Goal: Task Accomplishment & Management: Manage account settings

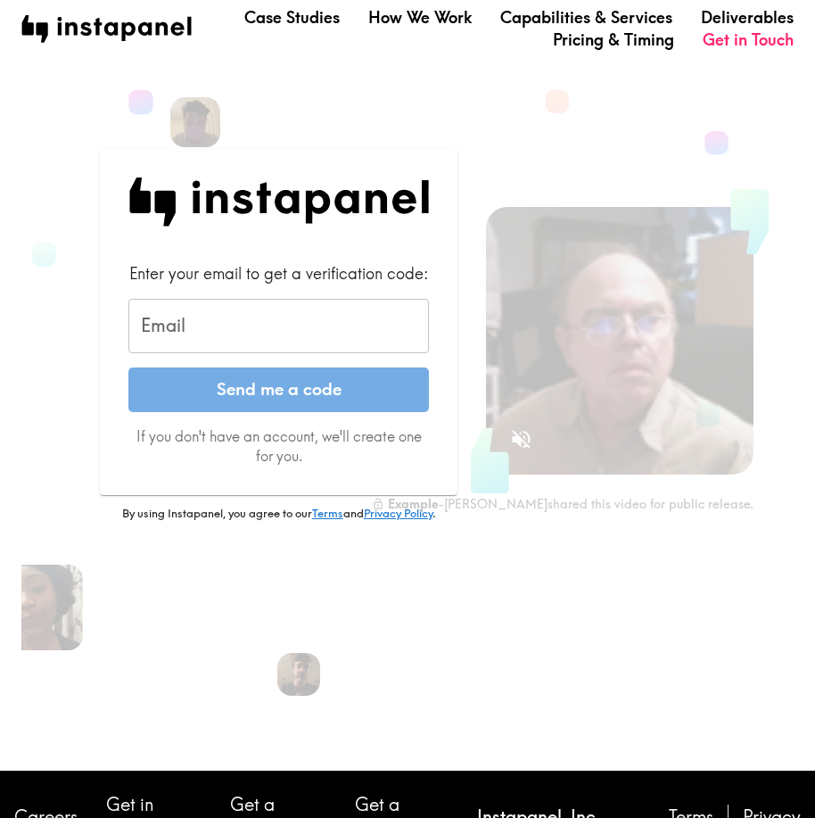
click at [335, 303] on input "Email" at bounding box center [278, 326] width 301 height 55
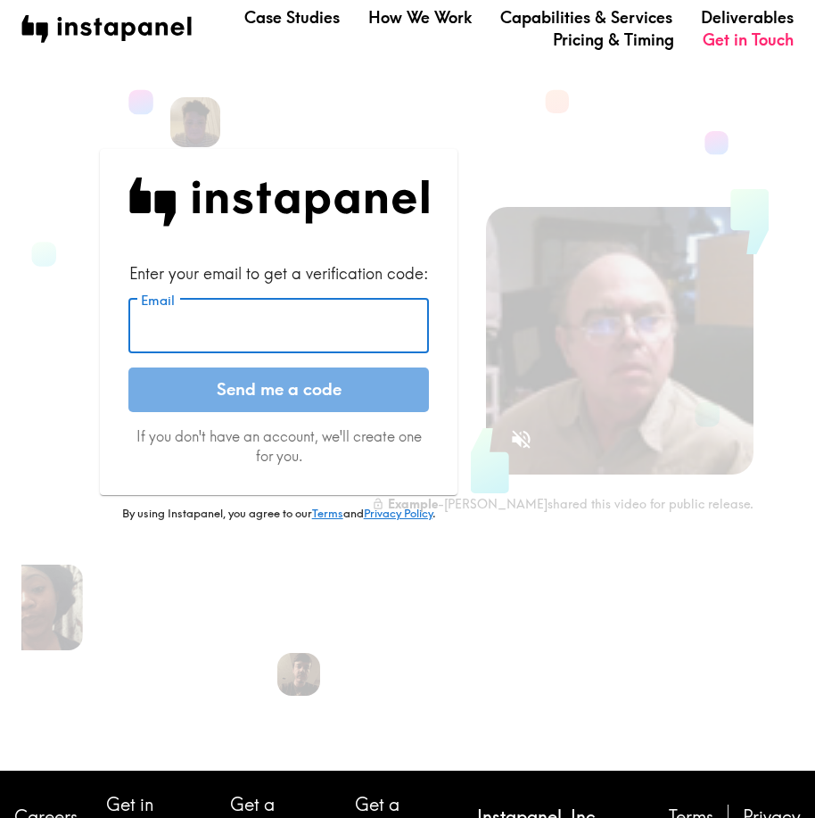
paste input "[EMAIL_ADDRESS][DOMAIN_NAME]"
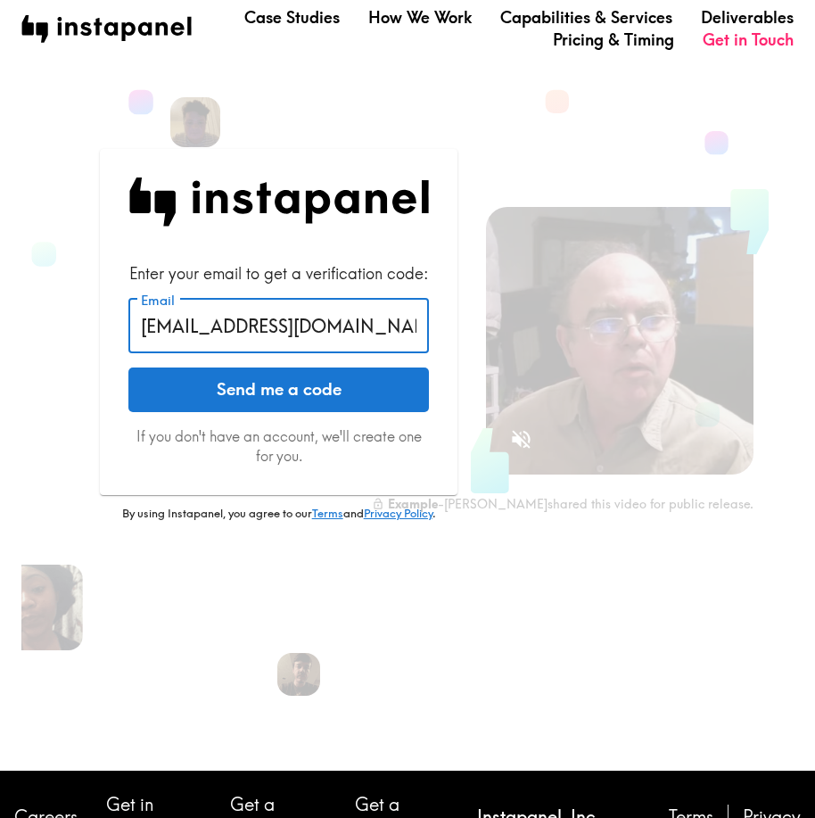
type input "[EMAIL_ADDRESS][DOMAIN_NAME]"
click at [361, 395] on button "Send me a code" at bounding box center [278, 390] width 301 height 45
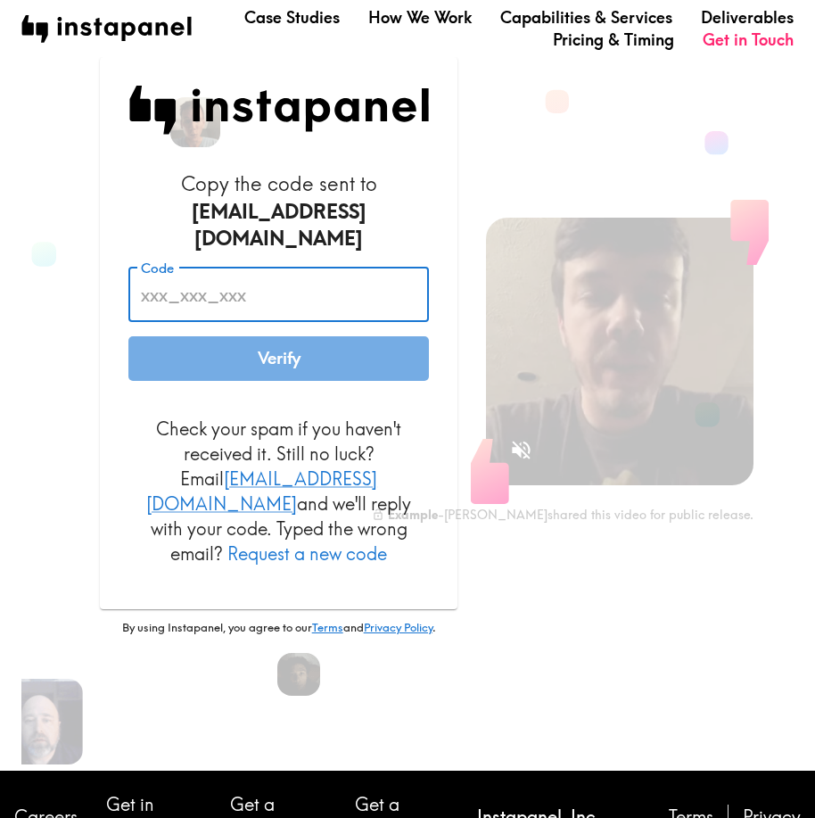
click at [275, 284] on input "Code" at bounding box center [278, 294] width 301 height 55
paste input "tQB_Lfy_TY7"
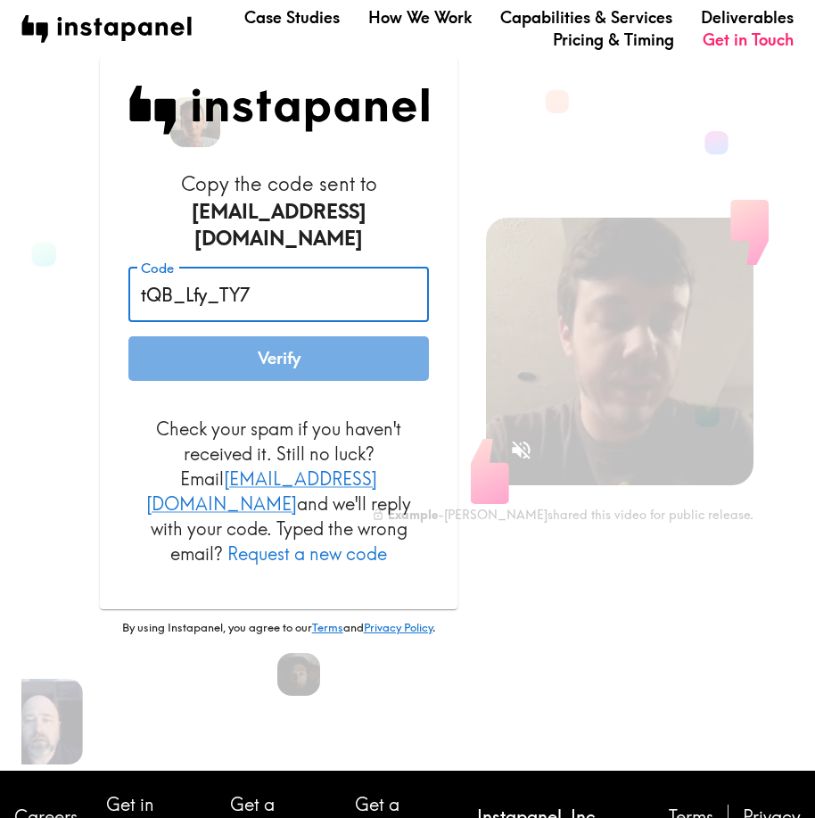
type input "tQB_Lfy_TY7"
click at [348, 339] on button "Verify" at bounding box center [278, 358] width 301 height 45
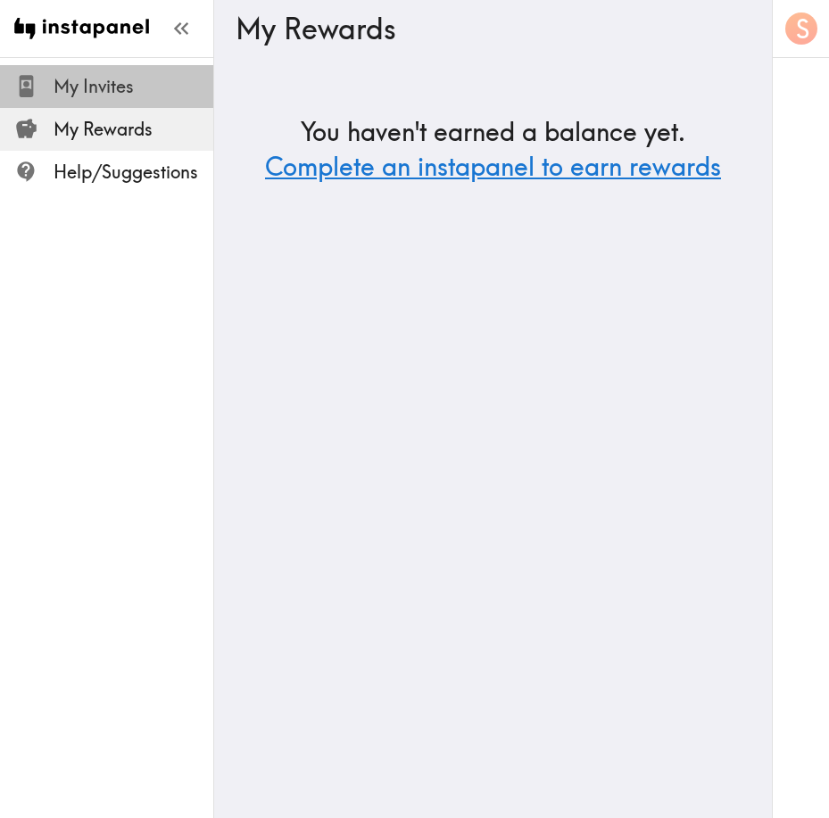
click at [143, 100] on span "My Invites" at bounding box center [134, 86] width 160 height 32
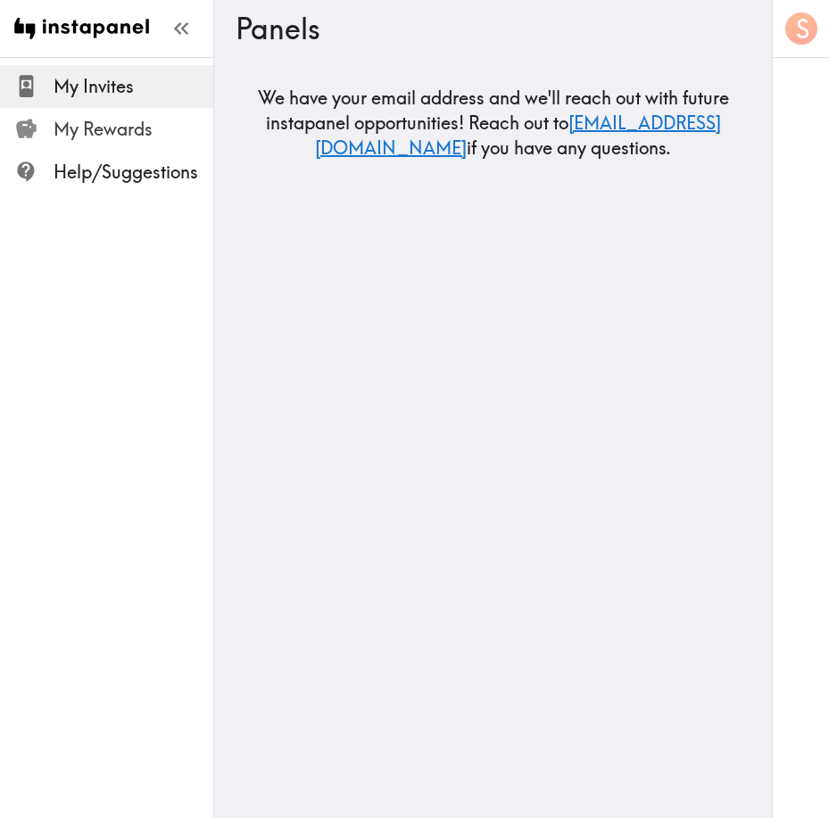
click at [140, 138] on span "My Rewards" at bounding box center [134, 129] width 160 height 25
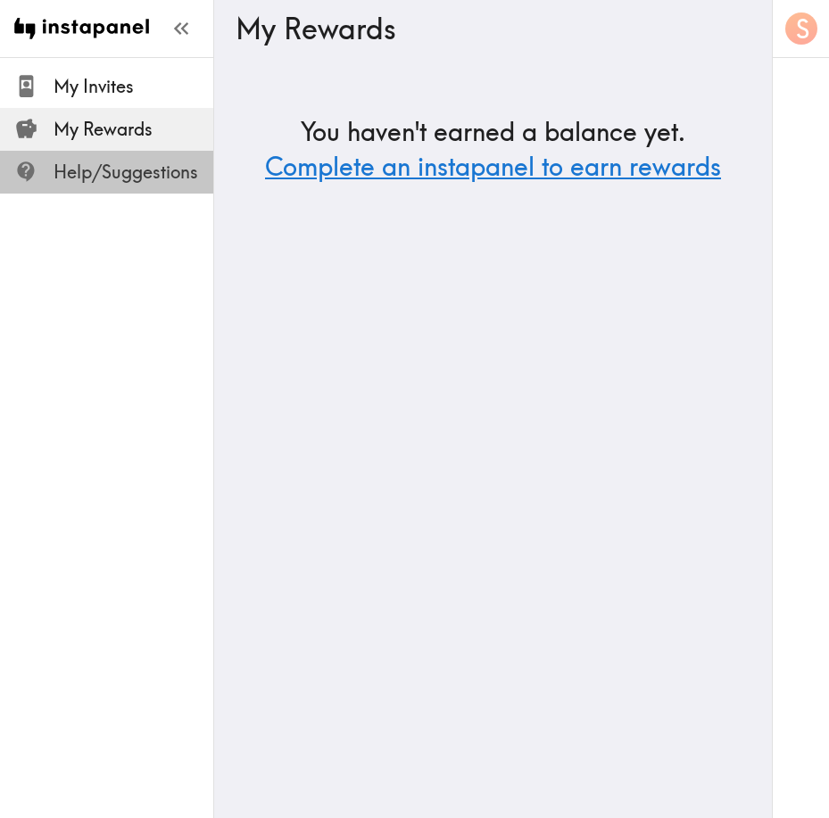
click at [150, 180] on span "Help/Suggestions" at bounding box center [134, 172] width 160 height 25
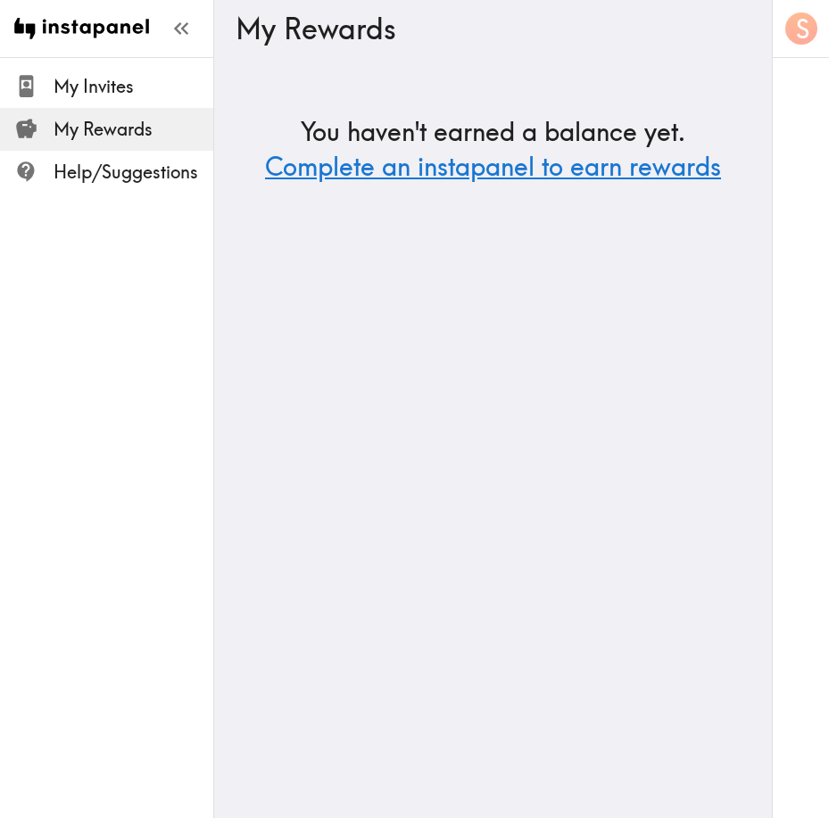
click at [141, 129] on span "My Rewards" at bounding box center [134, 129] width 160 height 25
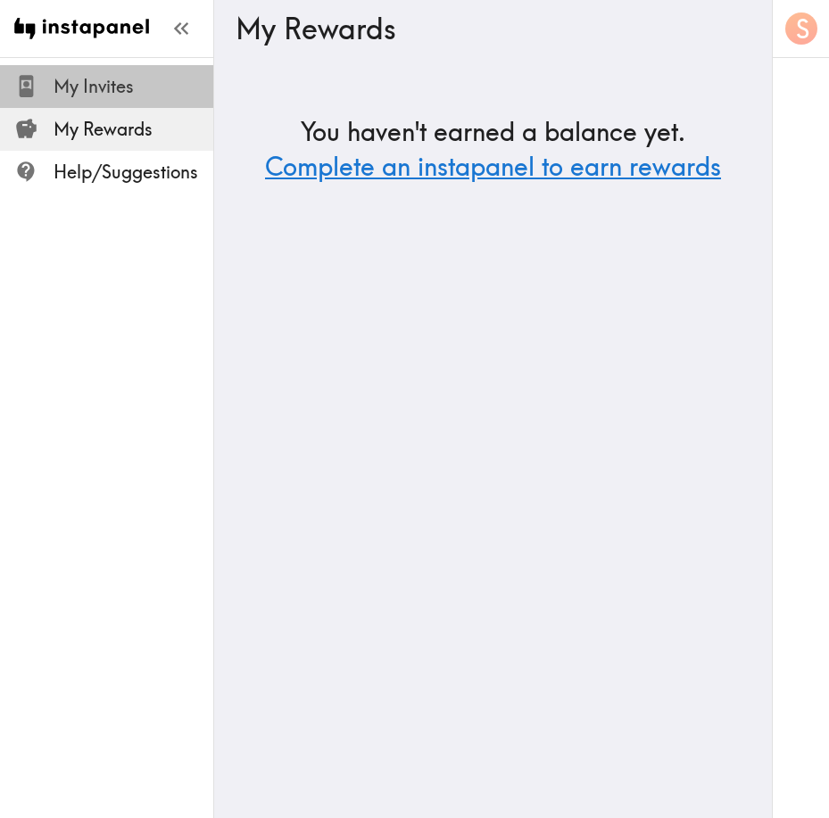
click at [124, 86] on span "My Invites" at bounding box center [134, 86] width 160 height 25
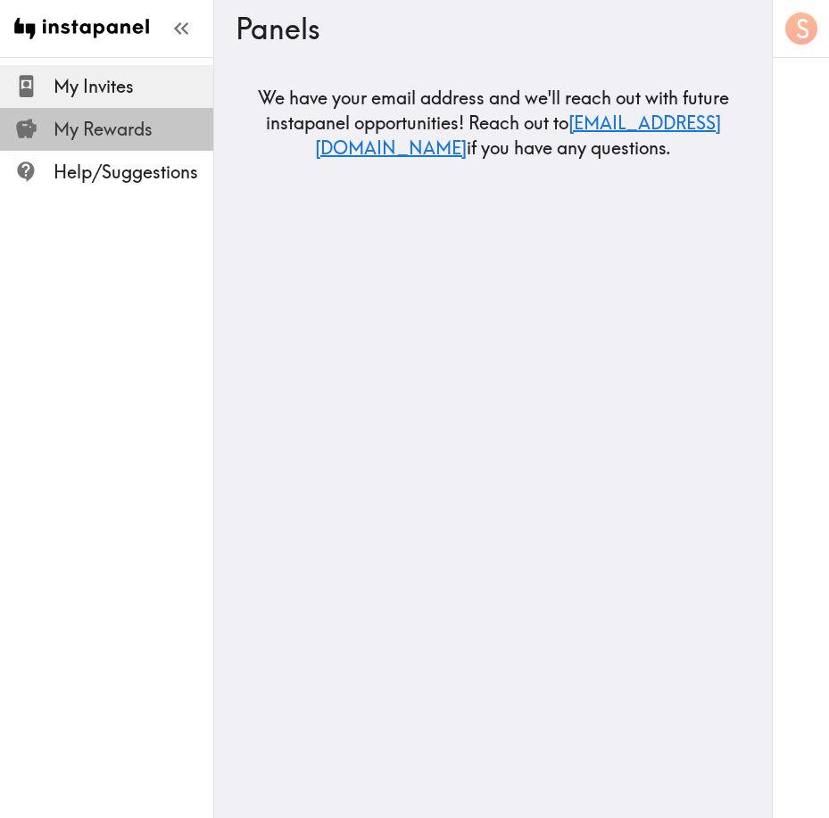
click at [130, 128] on span "My Rewards" at bounding box center [134, 129] width 160 height 25
